Goal: Find contact information: Find contact information

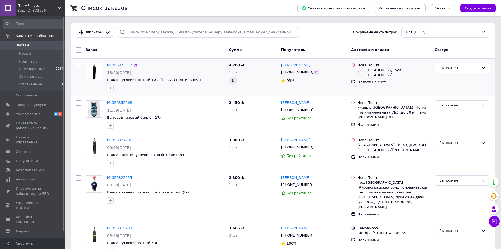
click at [314, 73] on icon at bounding box center [316, 72] width 4 height 4
drag, startPoint x: 312, startPoint y: 67, endPoint x: 293, endPoint y: 67, distance: 18.9
click at [293, 67] on div "[PERSON_NAME]" at bounding box center [313, 65] width 67 height 6
copy link "Малыняк"
drag, startPoint x: 359, startPoint y: 69, endPoint x: 382, endPoint y: 70, distance: 23.0
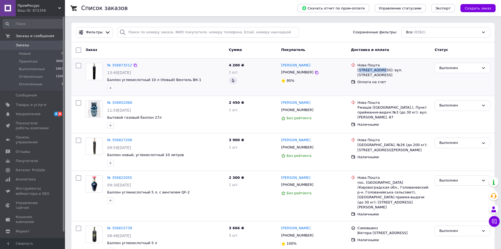
click at [382, 70] on div "[PERSON_NAME][STREET_ADDRESS]: вул. [STREET_ADDRESS]" at bounding box center [393, 73] width 73 height 10
click at [354, 71] on div at bounding box center [353, 70] width 6 height 15
drag, startPoint x: 356, startPoint y: 69, endPoint x: 383, endPoint y: 71, distance: 27.4
click at [383, 71] on div "Нова Пошта Кропивницький, №22: вул. Покровська, 73" at bounding box center [393, 70] width 75 height 15
copy div "Кропивницький"
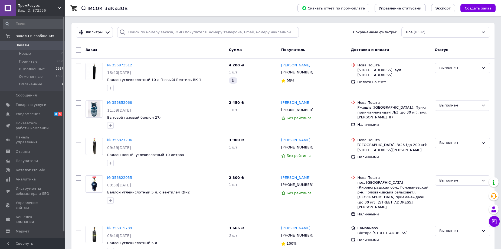
click at [144, 47] on div "Заказ" at bounding box center [154, 50] width 143 height 10
